Goal: Task Accomplishment & Management: Use online tool/utility

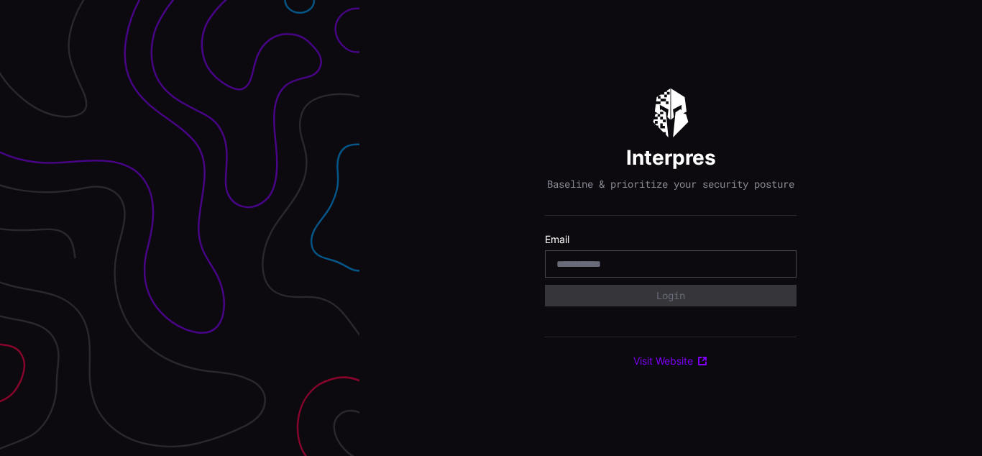
click at [491, 228] on div "Interpres Baseline & prioritize your security posture Email Login Visit Website" at bounding box center [671, 228] width 623 height 456
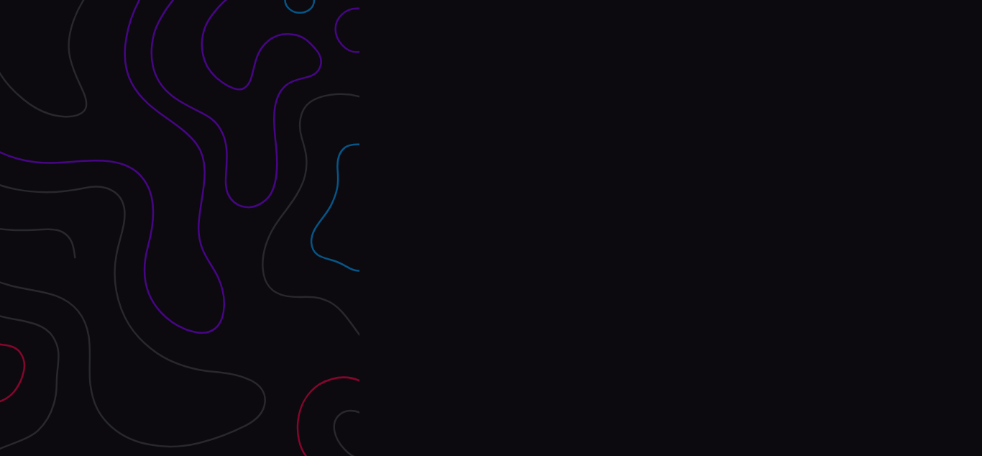
click at [491, 228] on div "Interpres Baseline & prioritize your security posture Email Login Visit Website" at bounding box center [671, 228] width 623 height 456
